Goal: Use online tool/utility: Utilize a website feature to perform a specific function

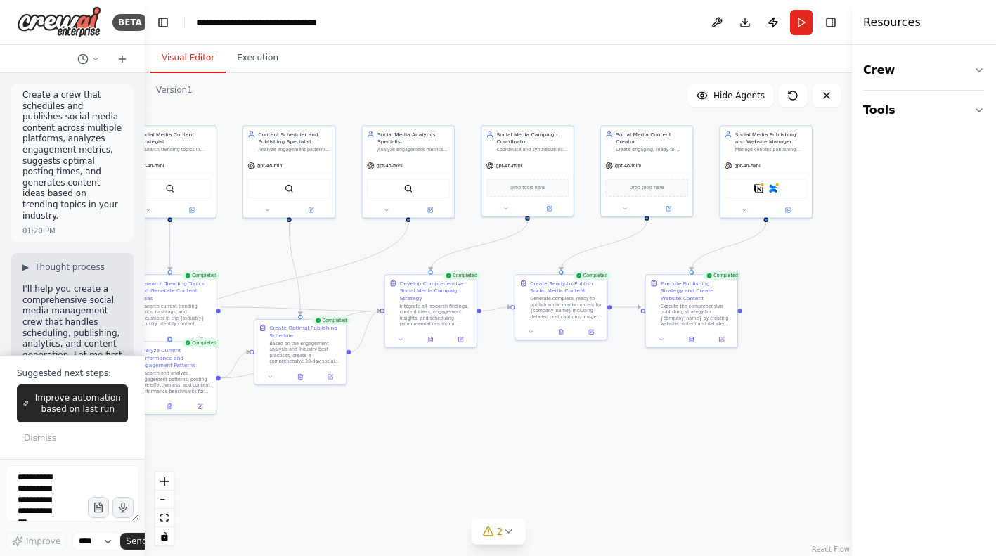
scroll to position [7732, 0]
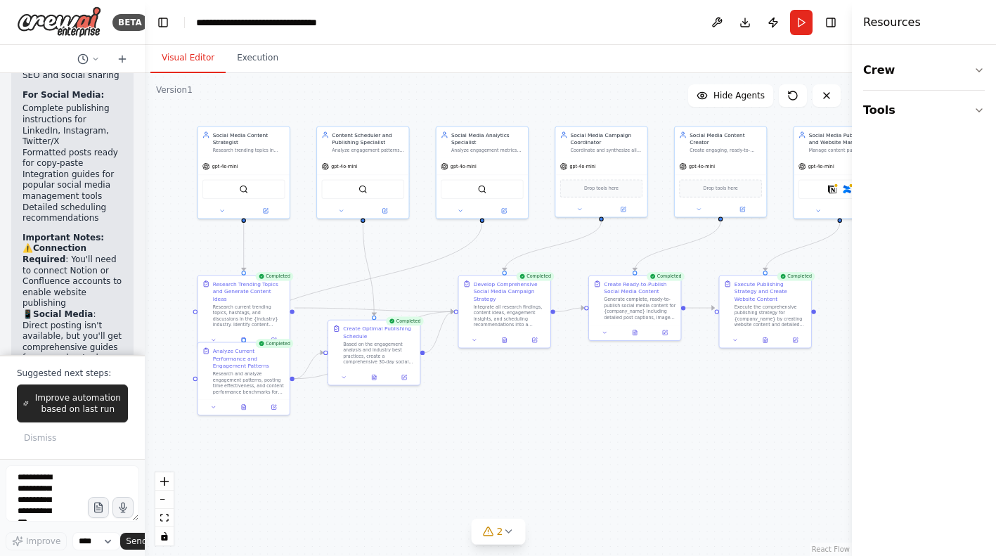
drag, startPoint x: 326, startPoint y: 242, endPoint x: 400, endPoint y: 243, distance: 73.8
click at [400, 243] on div ".deletable-edge-delete-btn { width: 20px; height: 20px; border: 0px solid #ffff…" at bounding box center [498, 314] width 707 height 483
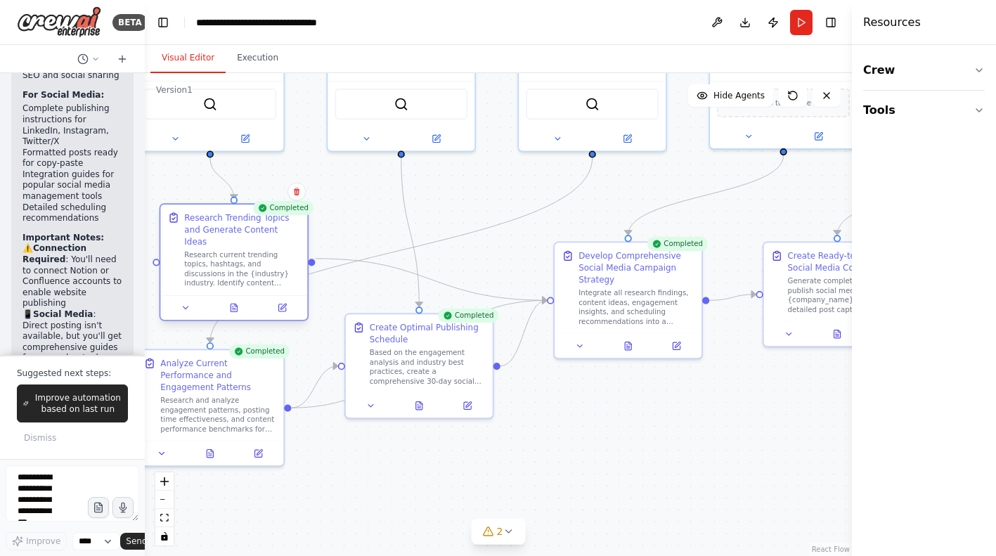
drag, startPoint x: 252, startPoint y: 280, endPoint x: 275, endPoint y: 241, distance: 44.7
click at [275, 249] on div "Research current trending topics, hashtags, and discussions in the {industry} i…" at bounding box center [242, 268] width 116 height 38
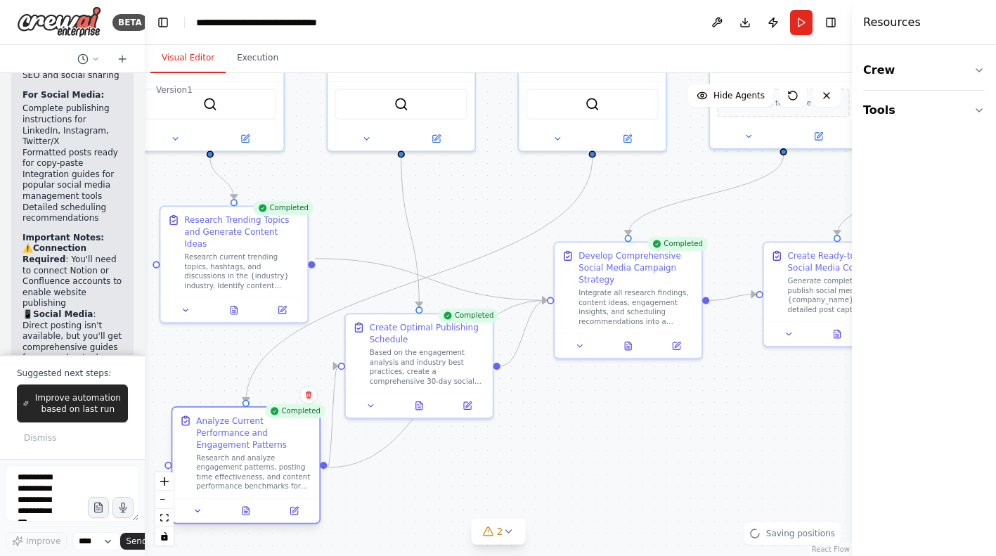
drag, startPoint x: 248, startPoint y: 408, endPoint x: 287, endPoint y: 461, distance: 65.9
click at [287, 462] on div "Research and analyze engagement patterns, posting time effectiveness, and conte…" at bounding box center [254, 472] width 116 height 38
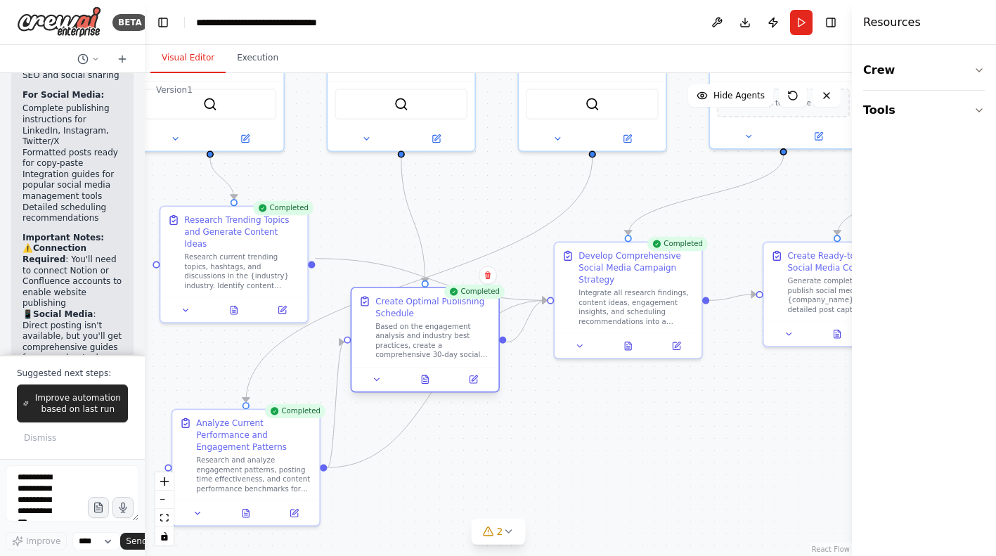
drag, startPoint x: 454, startPoint y: 360, endPoint x: 457, endPoint y: 332, distance: 27.6
click at [457, 332] on div "Based on the engagement analysis and industry best practices, create a comprehe…" at bounding box center [433, 340] width 116 height 38
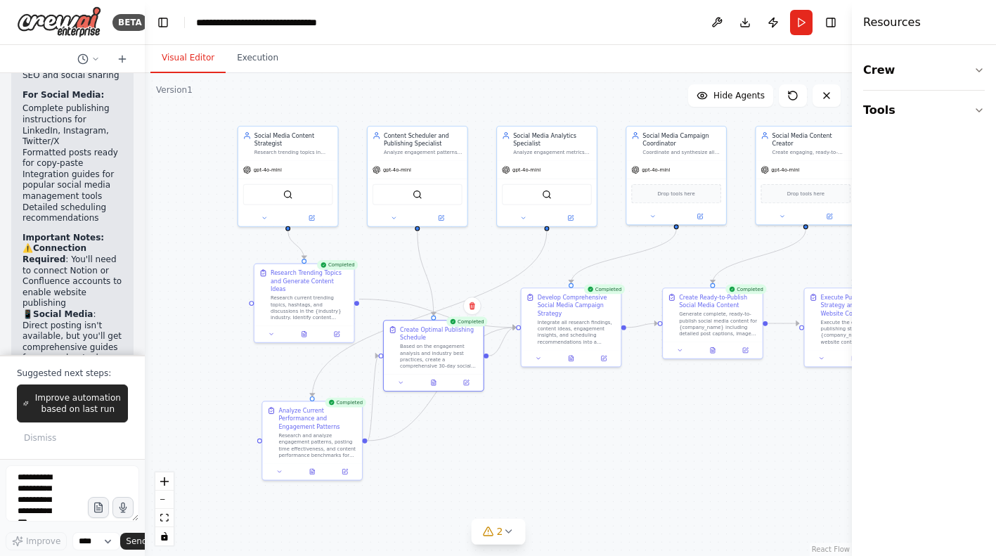
drag, startPoint x: 648, startPoint y: 413, endPoint x: 543, endPoint y: 408, distance: 104.8
click at [543, 408] on div ".deletable-edge-delete-btn { width: 20px; height: 20px; border: 0px solid #ffff…" at bounding box center [498, 314] width 707 height 483
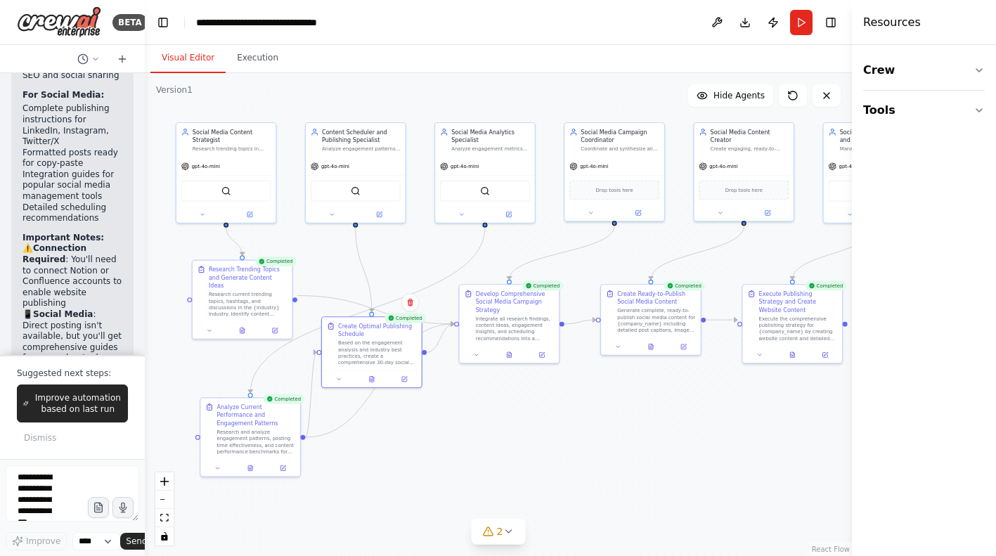
click at [553, 409] on div ".deletable-edge-delete-btn { width: 20px; height: 20px; border: 0px solid #ffff…" at bounding box center [498, 314] width 707 height 483
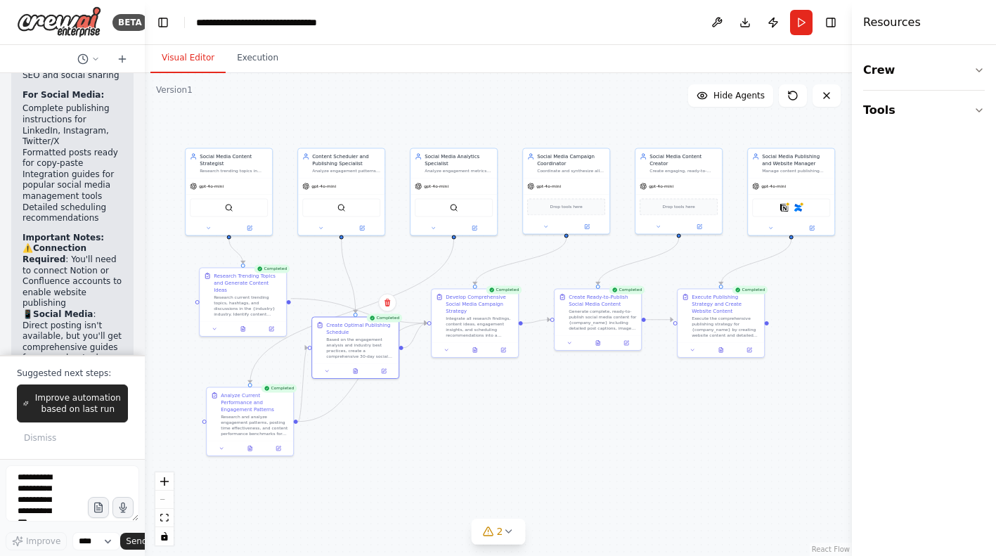
drag, startPoint x: 609, startPoint y: 438, endPoint x: 569, endPoint y: 426, distance: 41.8
click at [569, 426] on div ".deletable-edge-delete-btn { width: 20px; height: 20px; border: 0px solid #ffff…" at bounding box center [498, 314] width 707 height 483
